Goal: Find specific page/section: Find specific page/section

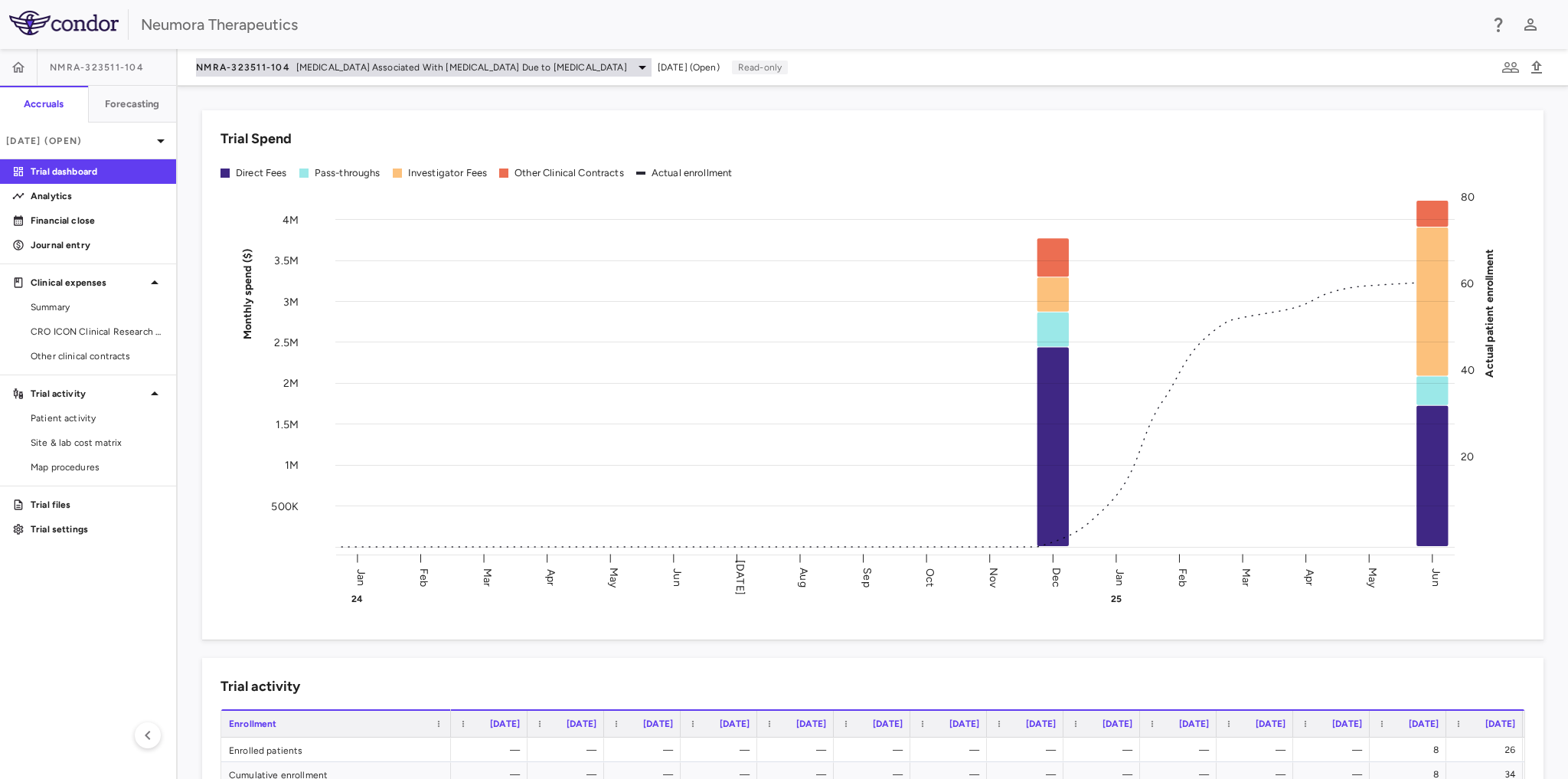
click at [633, 69] on icon at bounding box center [642, 67] width 19 height 19
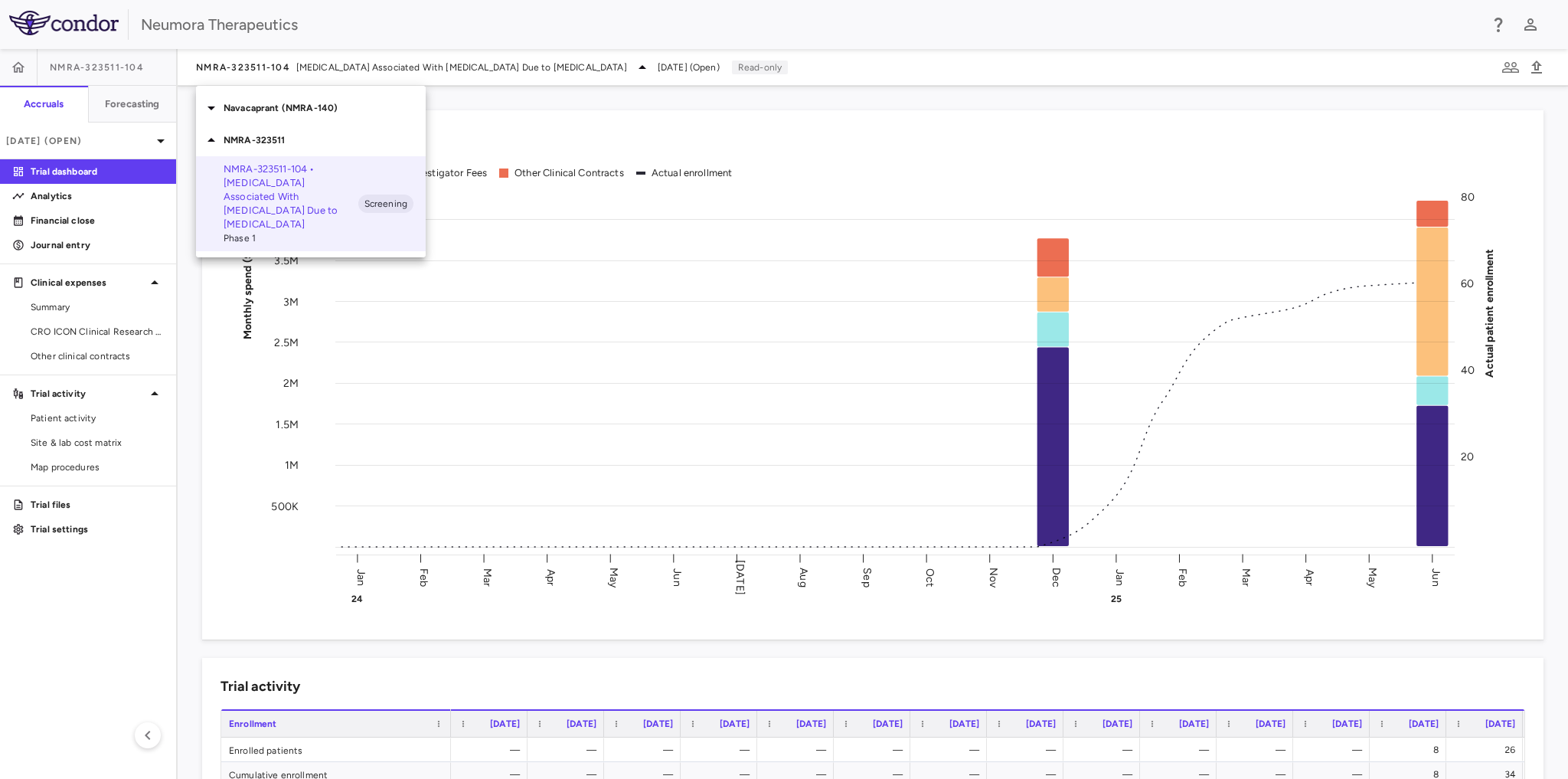
click at [234, 116] on div "Navacaprant (NMRA-140)" at bounding box center [311, 108] width 230 height 32
